Goal: Find specific page/section: Find specific page/section

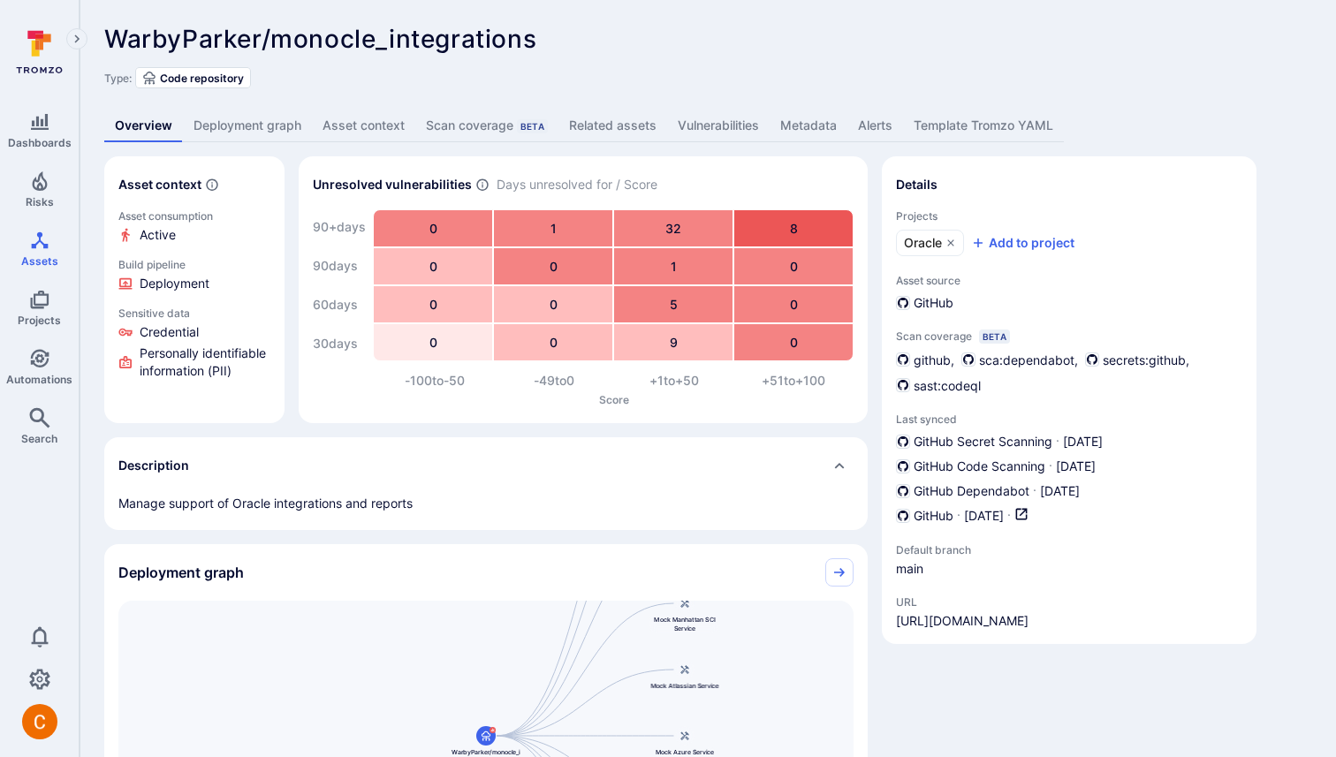
click at [246, 126] on link "Deployment graph" at bounding box center [247, 126] width 129 height 33
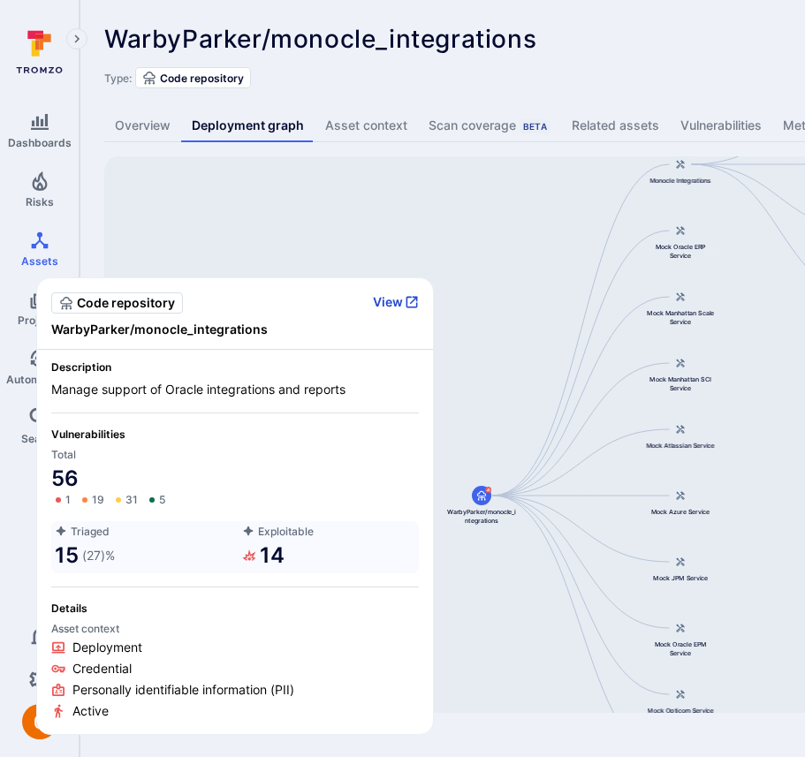
click at [395, 302] on button "View" at bounding box center [396, 302] width 46 height 16
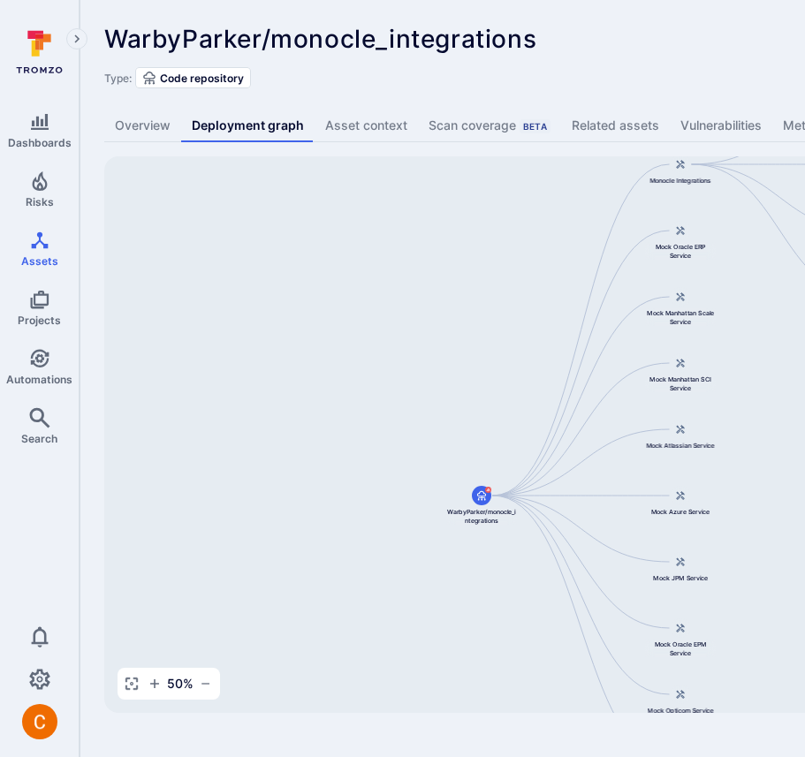
click at [611, 90] on div "WarbyParker/monocle_integrations ... Show more Type: Code repository Overview D…" at bounding box center [676, 369] width 1193 height 738
click at [644, 74] on div "Type: Code repository" at bounding box center [676, 77] width 1144 height 21
drag, startPoint x: 475, startPoint y: 326, endPoint x: 286, endPoint y: 326, distance: 188.3
click at [286, 326] on div "Monocle Integrations WarbyParker/monocle_integrations Mock Oracle ERP Service M…" at bounding box center [680, 434] width 1153 height 557
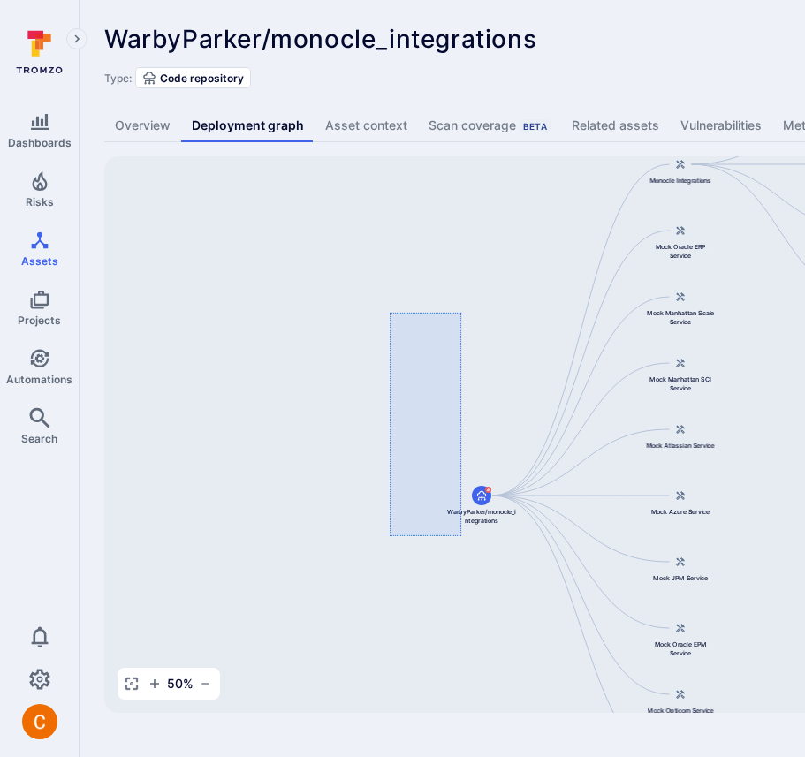
drag, startPoint x: 461, startPoint y: 312, endPoint x: 392, endPoint y: 554, distance: 251.8
click at [399, 554] on div "Monocle Integrations WarbyParker/monocle_integrations Mock Oracle ERP Service M…" at bounding box center [680, 434] width 1153 height 557
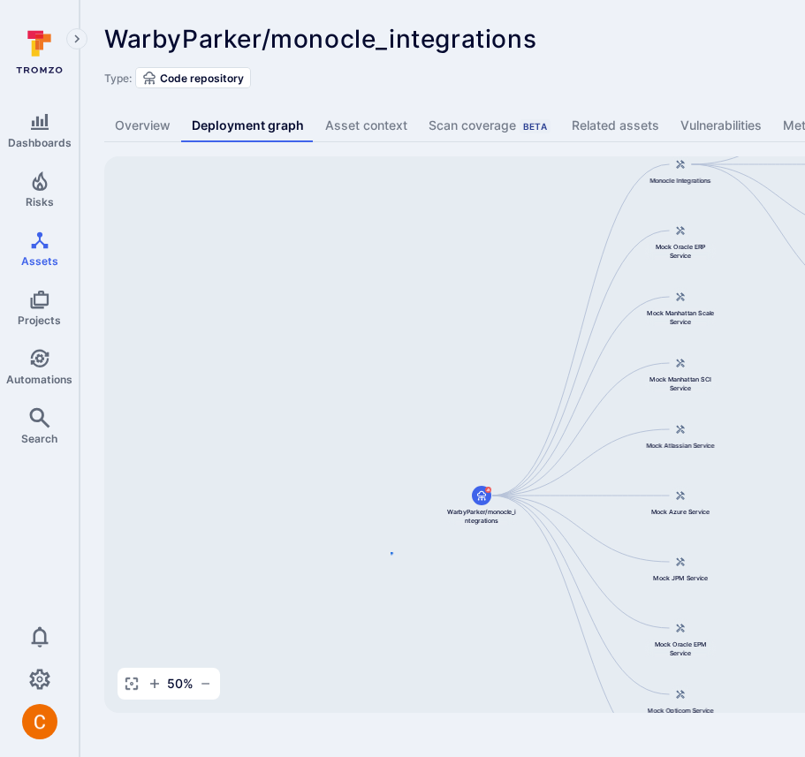
drag, startPoint x: 391, startPoint y: 552, endPoint x: 396, endPoint y: 474, distance: 78.8
click at [393, 480] on div "Monocle Integrations WarbyParker/monocle_integrations Mock Oracle ERP Service M…" at bounding box center [680, 434] width 1153 height 557
